Goal: Navigation & Orientation: Find specific page/section

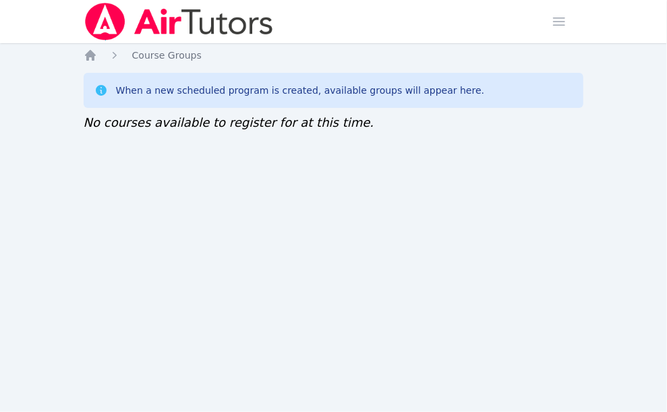
click at [231, 396] on div "Home Sessions Study Groups Students Messages Open user menu [PERSON_NAME] Open …" at bounding box center [333, 206] width 667 height 412
click at [67, 179] on div "Home Sessions Study Groups Students Messages Open user menu Sokha Lee Open main…" at bounding box center [333, 206] width 667 height 412
